Goal: Communication & Community: Answer question/provide support

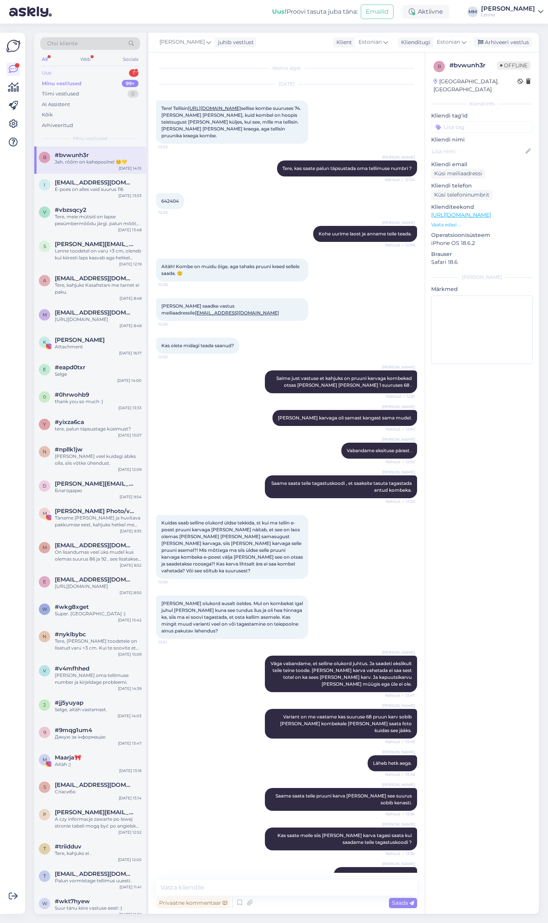
scroll to position [280, 0]
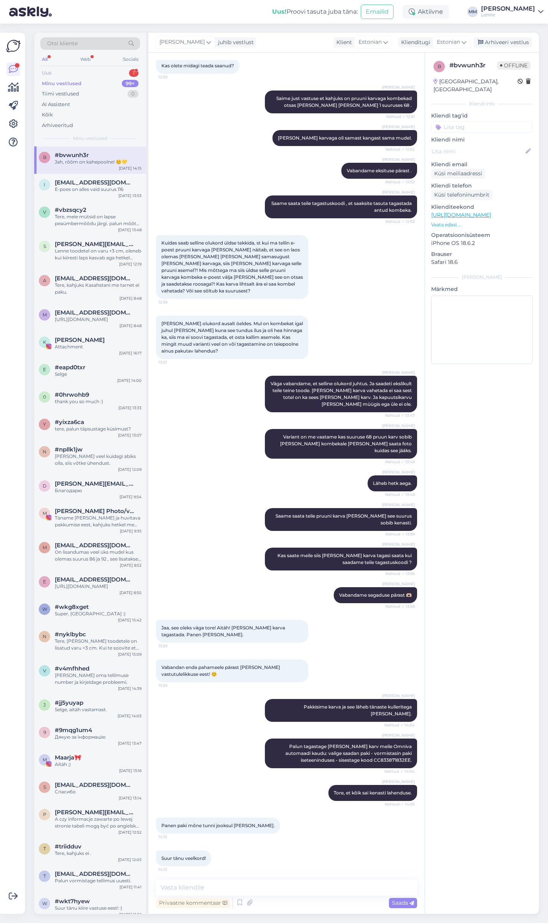
click at [104, 72] on div "Uus 1" at bounding box center [90, 73] width 100 height 11
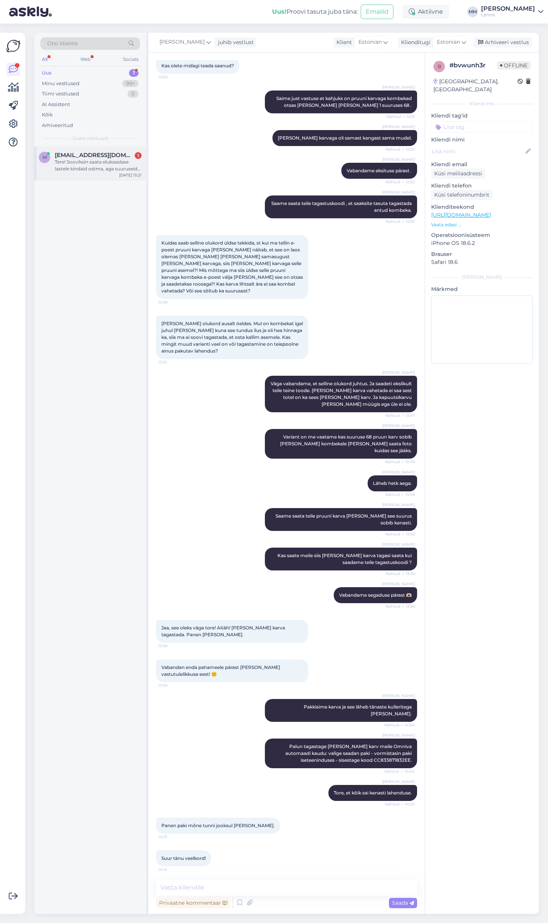
click at [102, 157] on span "[EMAIL_ADDRESS][DOMAIN_NAME]" at bounding box center [94, 155] width 79 height 7
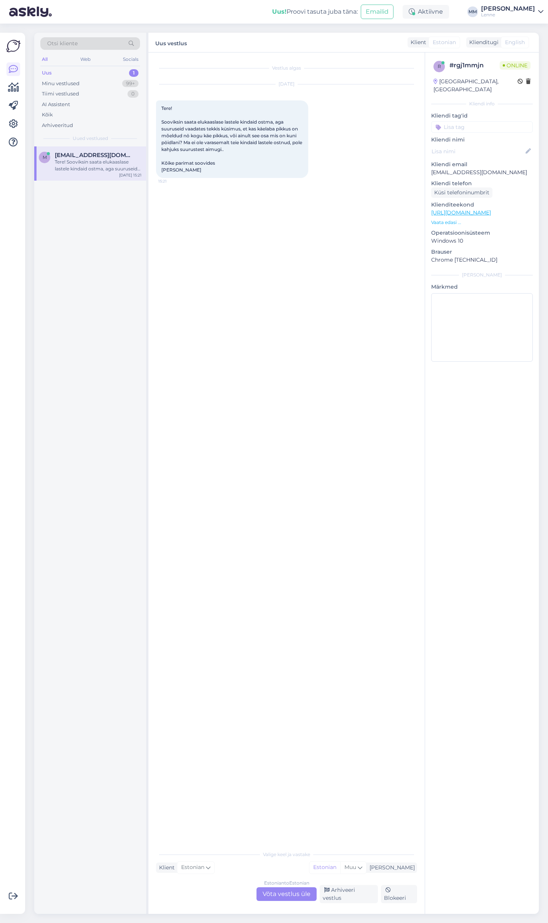
click at [491, 209] on link "[URL][DOMAIN_NAME]" at bounding box center [461, 212] width 60 height 7
click at [275, 896] on div "Estonian to Estonian Võta vestlus üle" at bounding box center [286, 894] width 60 height 14
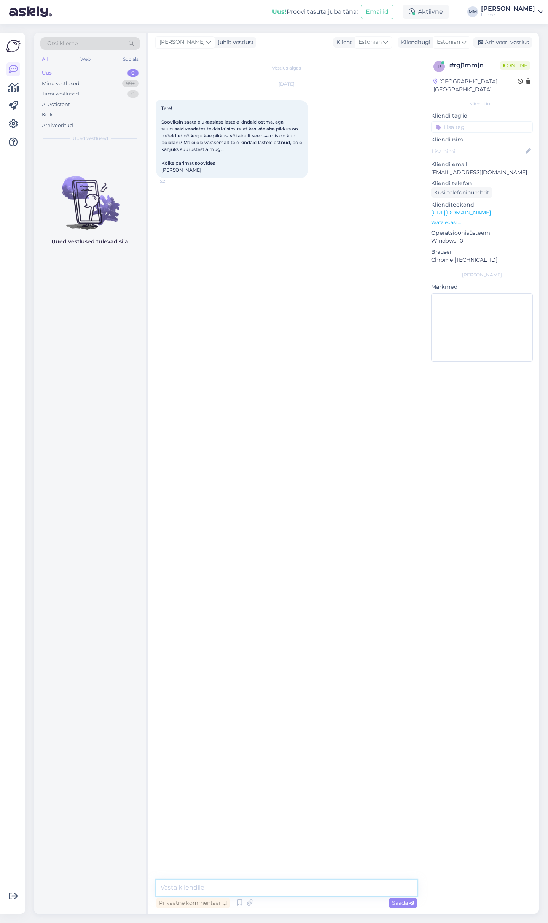
click at [240, 892] on textarea at bounding box center [286, 888] width 261 height 16
type textarea "Tere, näeme et tunnete huvi vihmakinnaste vastu. Need on tunduvalt suuremad kui…"
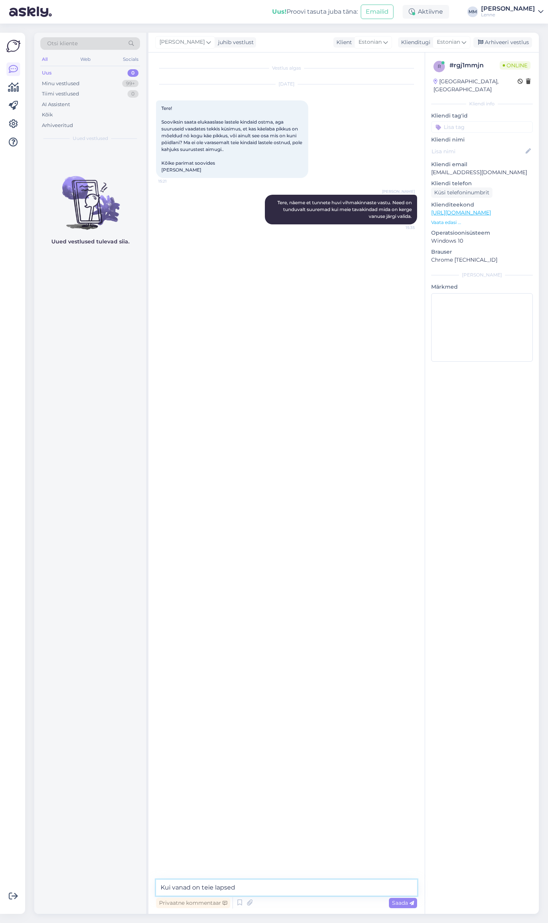
type textarea "Kui vanad on teie lapsed ?"
click at [491, 209] on link "[URL][DOMAIN_NAME]" at bounding box center [461, 212] width 60 height 7
click at [237, 884] on textarea at bounding box center [286, 888] width 261 height 16
type textarea "Käelaba pikkus on kuni randmeni."
click at [401, 900] on div "Saada" at bounding box center [403, 903] width 28 height 10
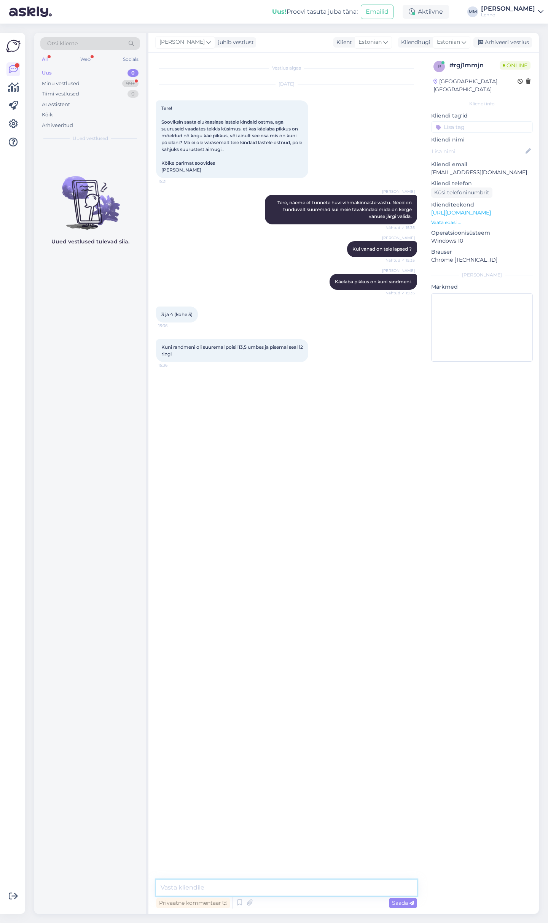
click at [211, 889] on textarea at bounding box center [286, 888] width 261 height 16
type textarea "3 aastasele sobivad antud kinnaste puhul suurus nr 1 ja 4 aastasele suurus 2."
click at [200, 886] on textarea at bounding box center [286, 888] width 261 height 16
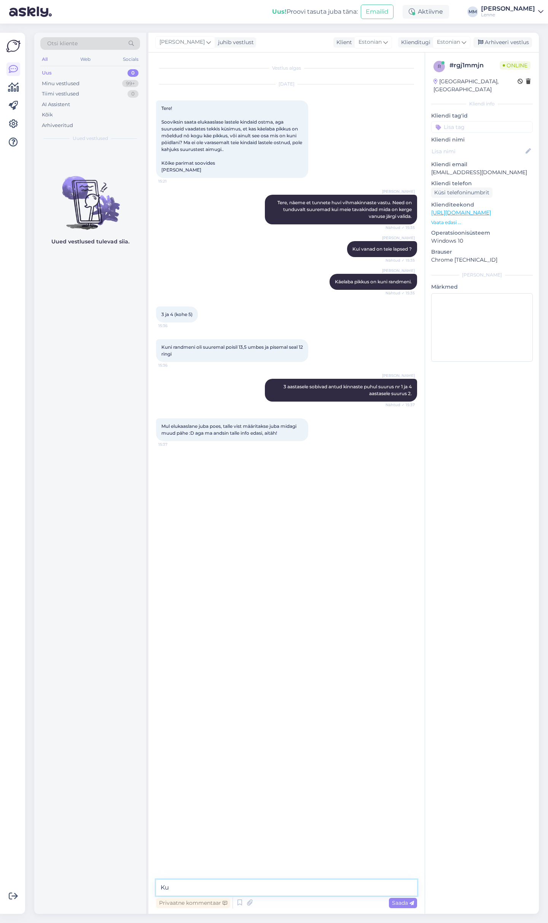
type textarea "K"
type textarea "Kui valida softshell kindad siis need suurused on vanuse järgi."
type textarea "u"
type textarea "usun teie elukaaslane saab poest head soovitused."
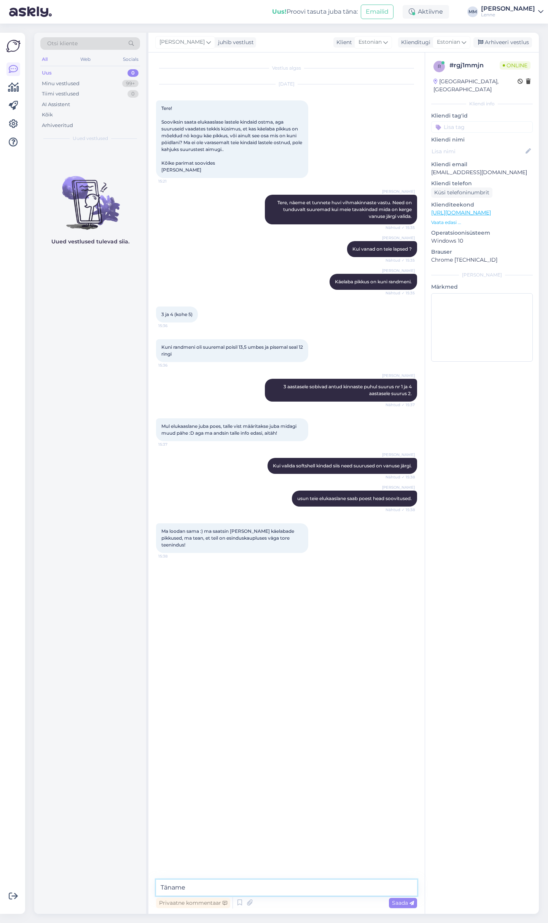
type textarea "Täname."
